Goal: Information Seeking & Learning: Find specific fact

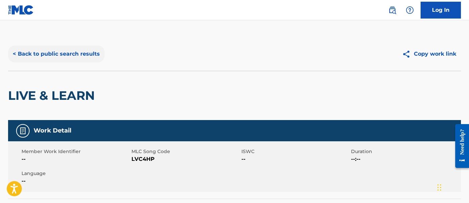
click at [66, 56] on button "< Back to public search results" at bounding box center [56, 53] width 97 height 17
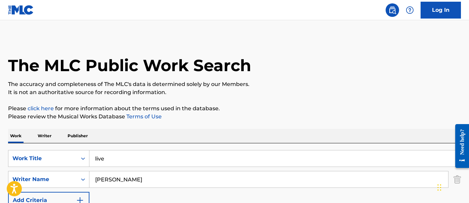
click at [118, 169] on div "SearchWithCriteriaff6fc430-cb3b-48ee-bcf3-54189998f35c Work Title live SearchWi…" at bounding box center [234, 179] width 453 height 59
click at [125, 164] on input "live" at bounding box center [276, 158] width 372 height 16
type input "wassup"
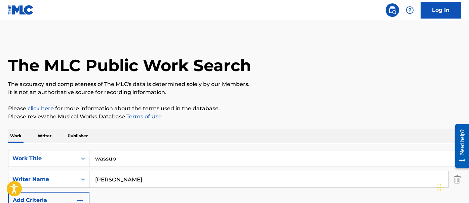
paste input "[PERSON_NAME]"
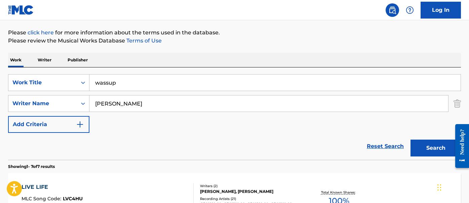
type input "[PERSON_NAME]"
click at [411, 139] on button "Search" at bounding box center [436, 147] width 50 height 17
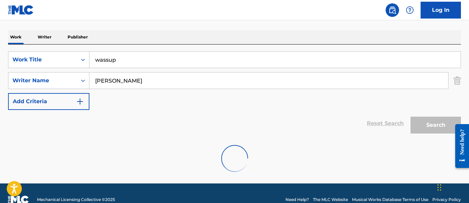
scroll to position [90, 0]
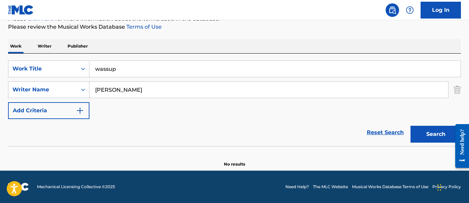
click at [121, 92] on input "[PERSON_NAME]" at bounding box center [269, 89] width 359 height 16
click at [411, 126] on button "Search" at bounding box center [436, 134] width 50 height 17
